Goal: Information Seeking & Learning: Check status

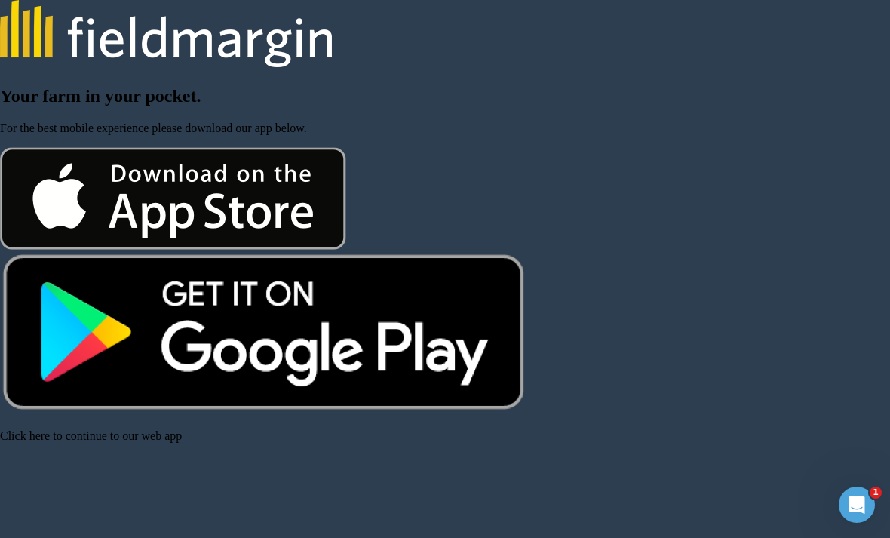
click at [138, 442] on link "Click here to continue to our web app" at bounding box center [91, 435] width 182 height 13
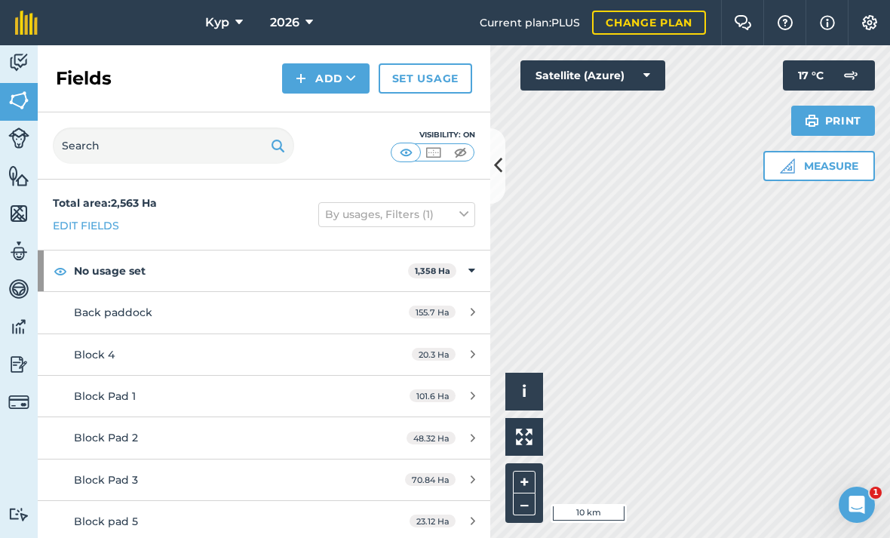
click at [19, 369] on img at bounding box center [18, 364] width 21 height 23
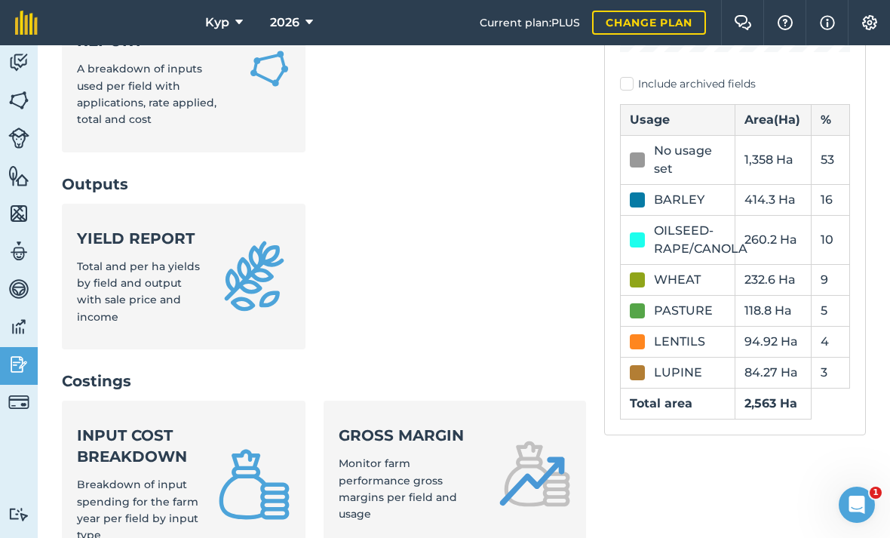
scroll to position [372, 0]
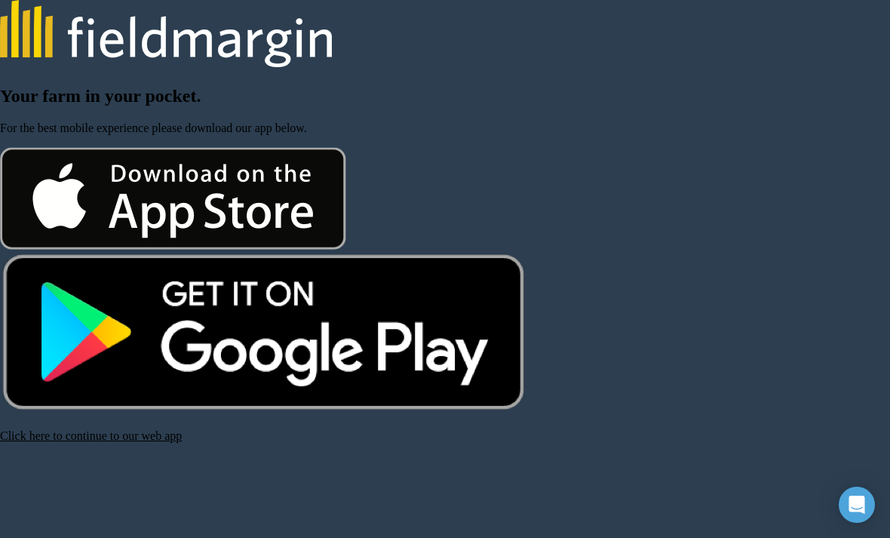
click at [152, 442] on link "Click here to continue to our web app" at bounding box center [91, 435] width 182 height 13
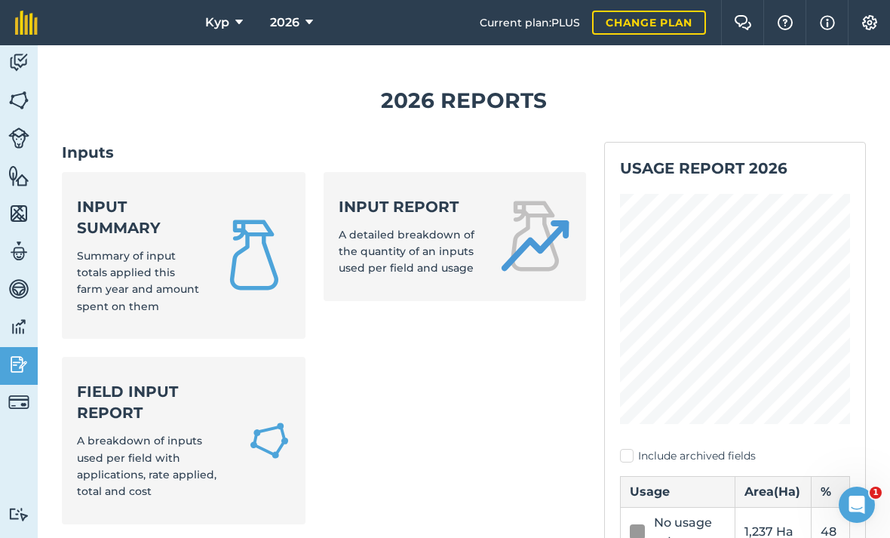
click at [123, 249] on span "Summary of input totals applied this farm year and amount spent on them" at bounding box center [138, 281] width 122 height 64
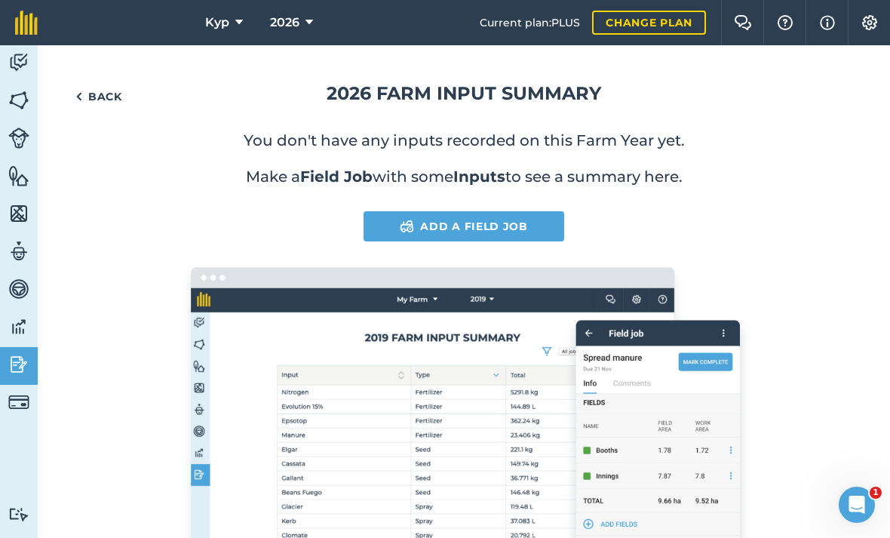
click at [301, 20] on button "2026" at bounding box center [291, 22] width 55 height 45
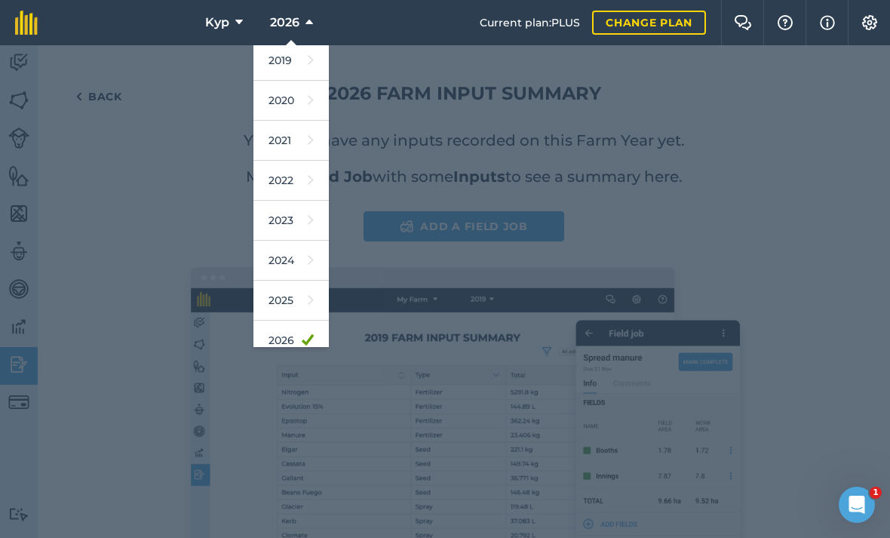
scroll to position [47, 0]
click at [285, 294] on link "2025" at bounding box center [290, 298] width 75 height 40
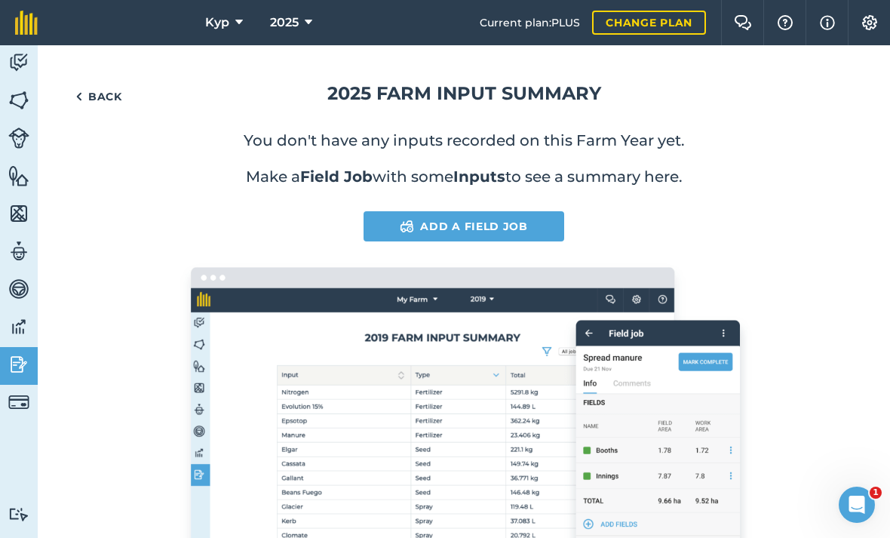
click at [101, 90] on link "Back" at bounding box center [99, 96] width 74 height 30
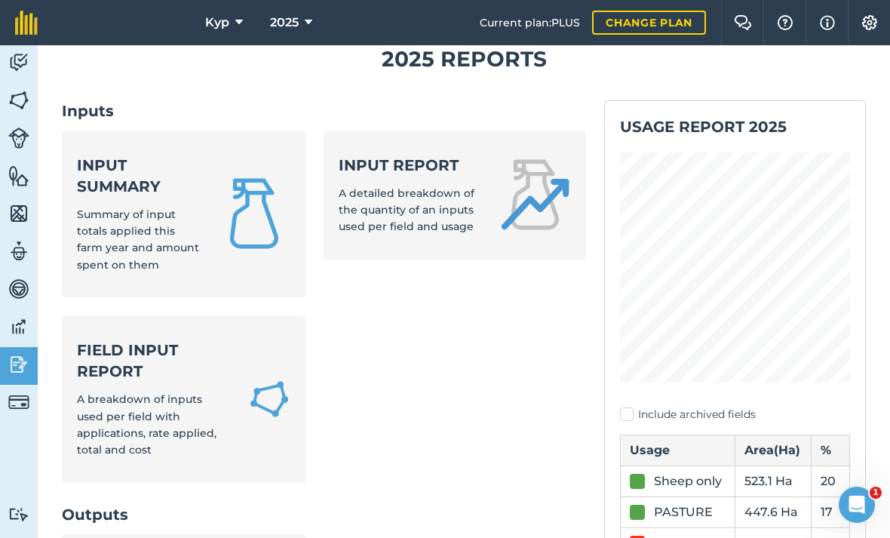
scroll to position [40, 0]
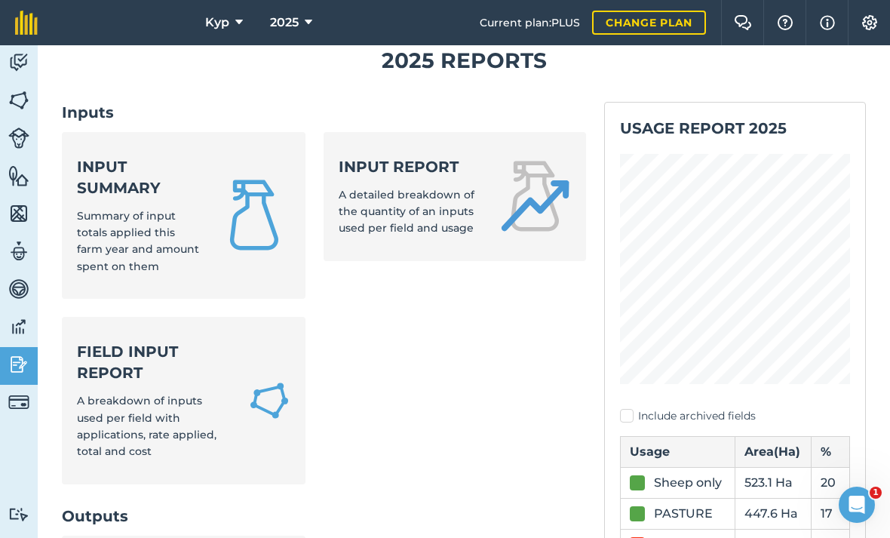
click at [121, 209] on span "Summary of input totals applied this farm year and amount spent on them" at bounding box center [138, 241] width 122 height 64
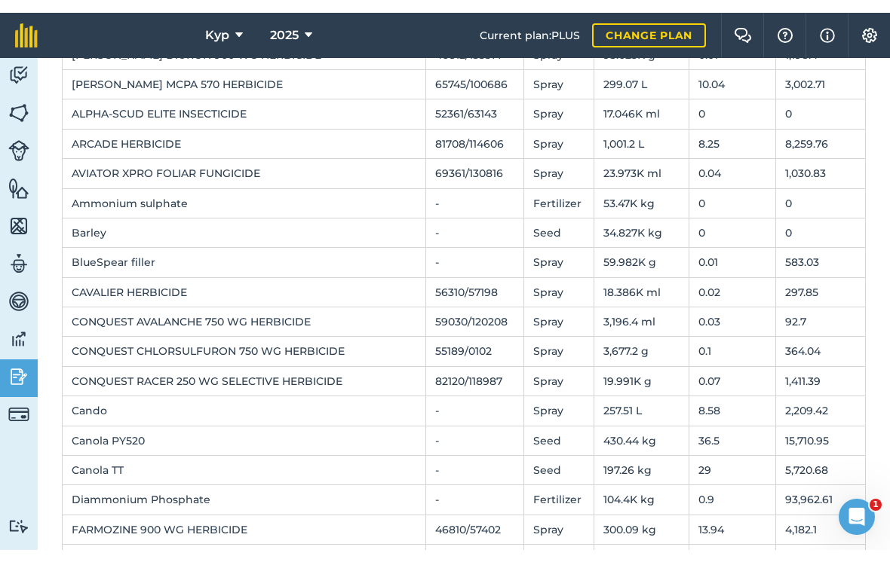
scroll to position [219, 0]
